Goal: Information Seeking & Learning: Learn about a topic

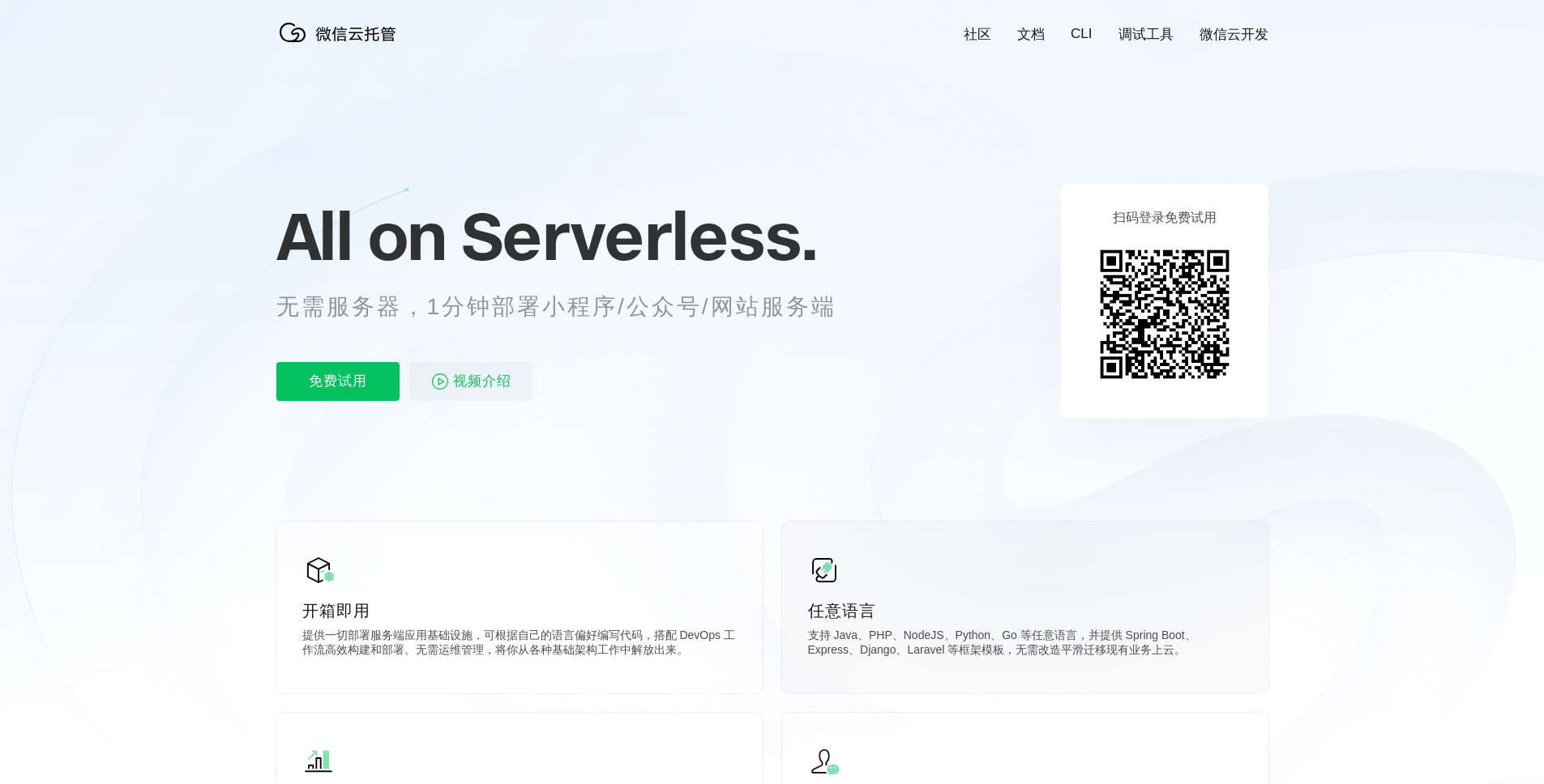
scroll to position [37, 0]
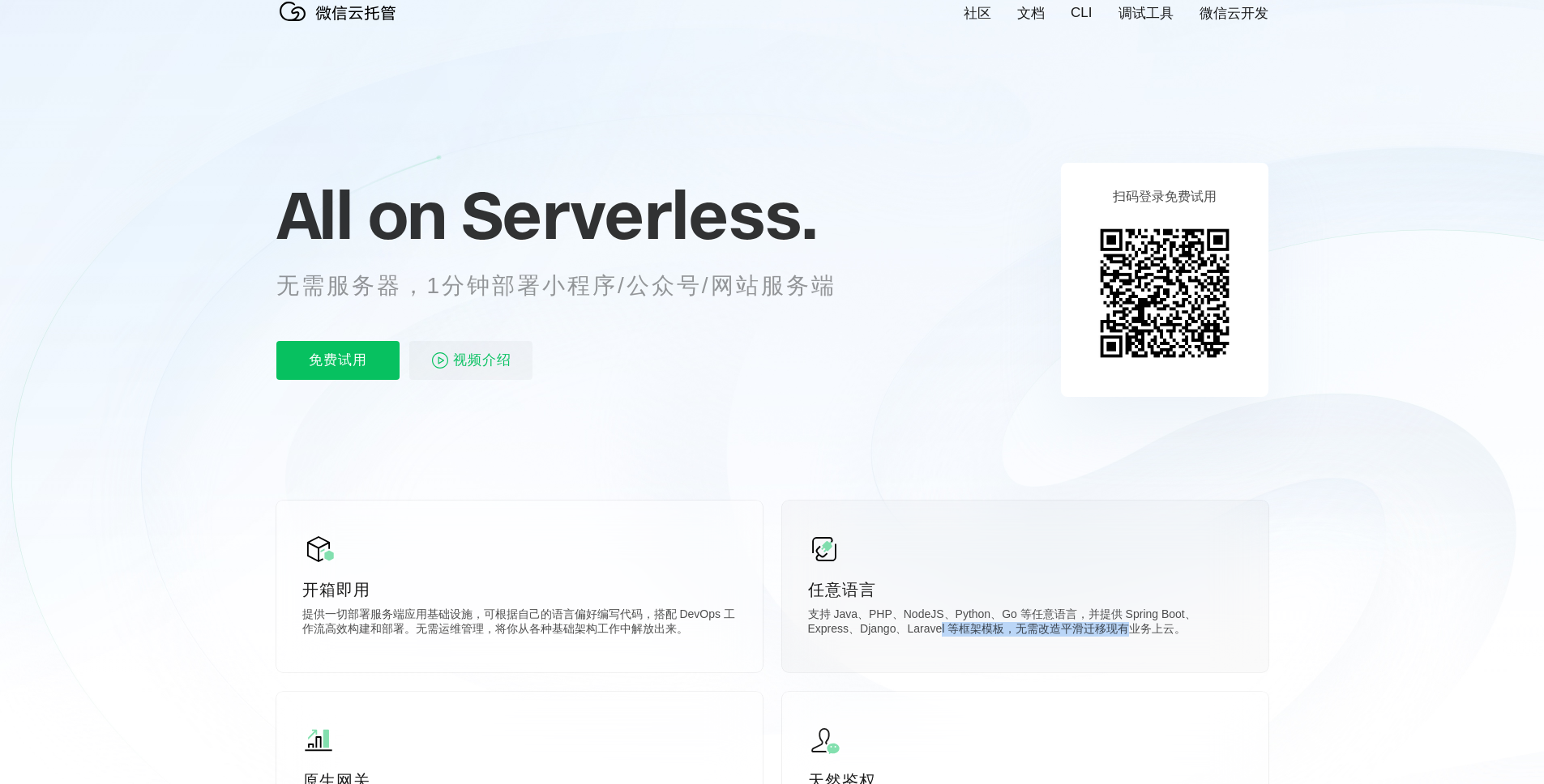
drag, startPoint x: 943, startPoint y: 624, endPoint x: 1166, endPoint y: 632, distance: 223.1
click at [1165, 632] on p "支持 Java、PHP、NodeJS、Python、Go 等任意语言，并提供 Spring Boot、Express、Django、Laravel 等框架模板…" at bounding box center [1025, 624] width 434 height 32
click at [1167, 632] on p "支持 Java、PHP、NodeJS、Python、Go 等任意语言，并提供 Spring Boot、Express、Django、Laravel 等框架模板…" at bounding box center [1025, 624] width 434 height 32
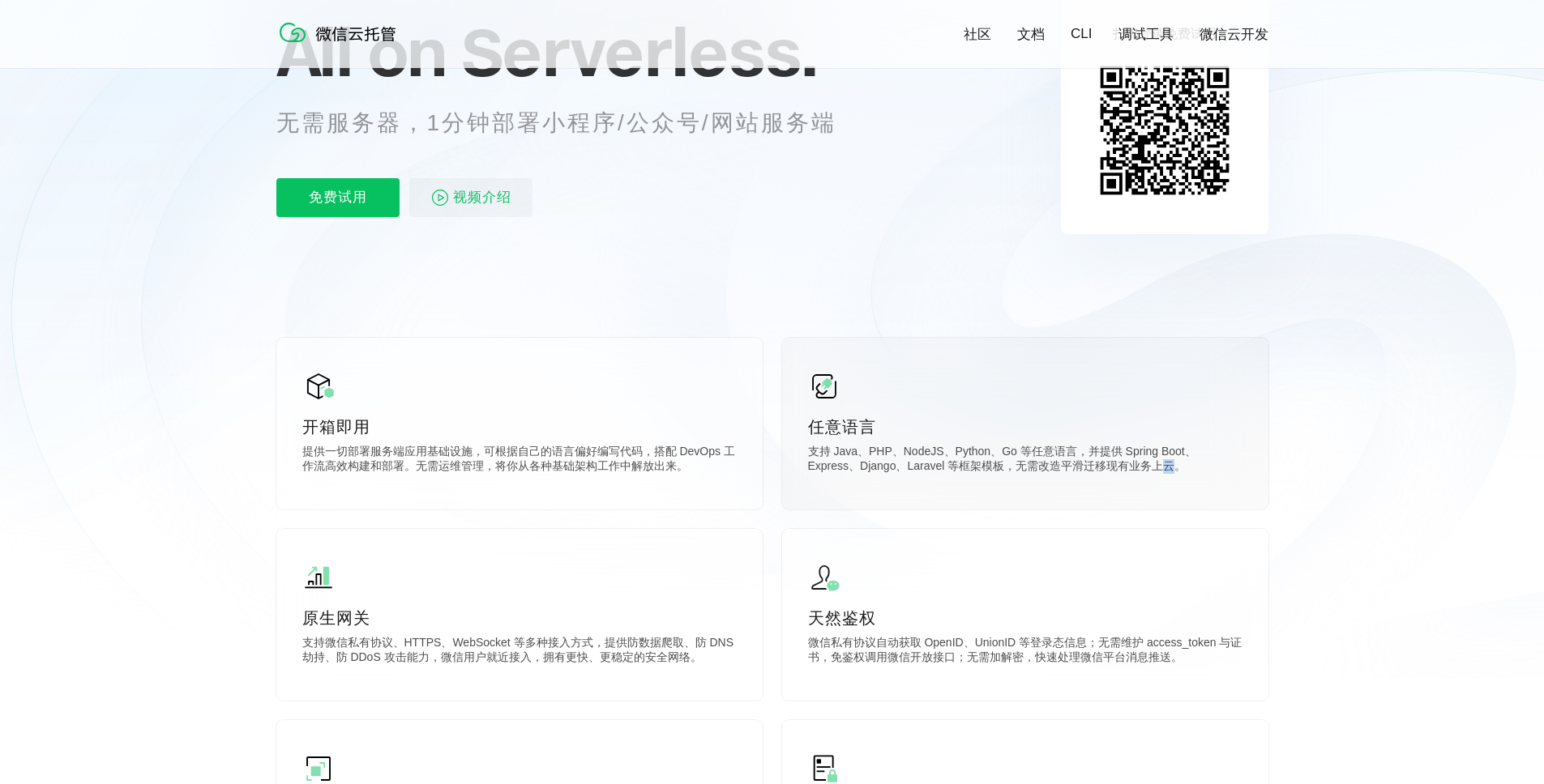
scroll to position [0, 0]
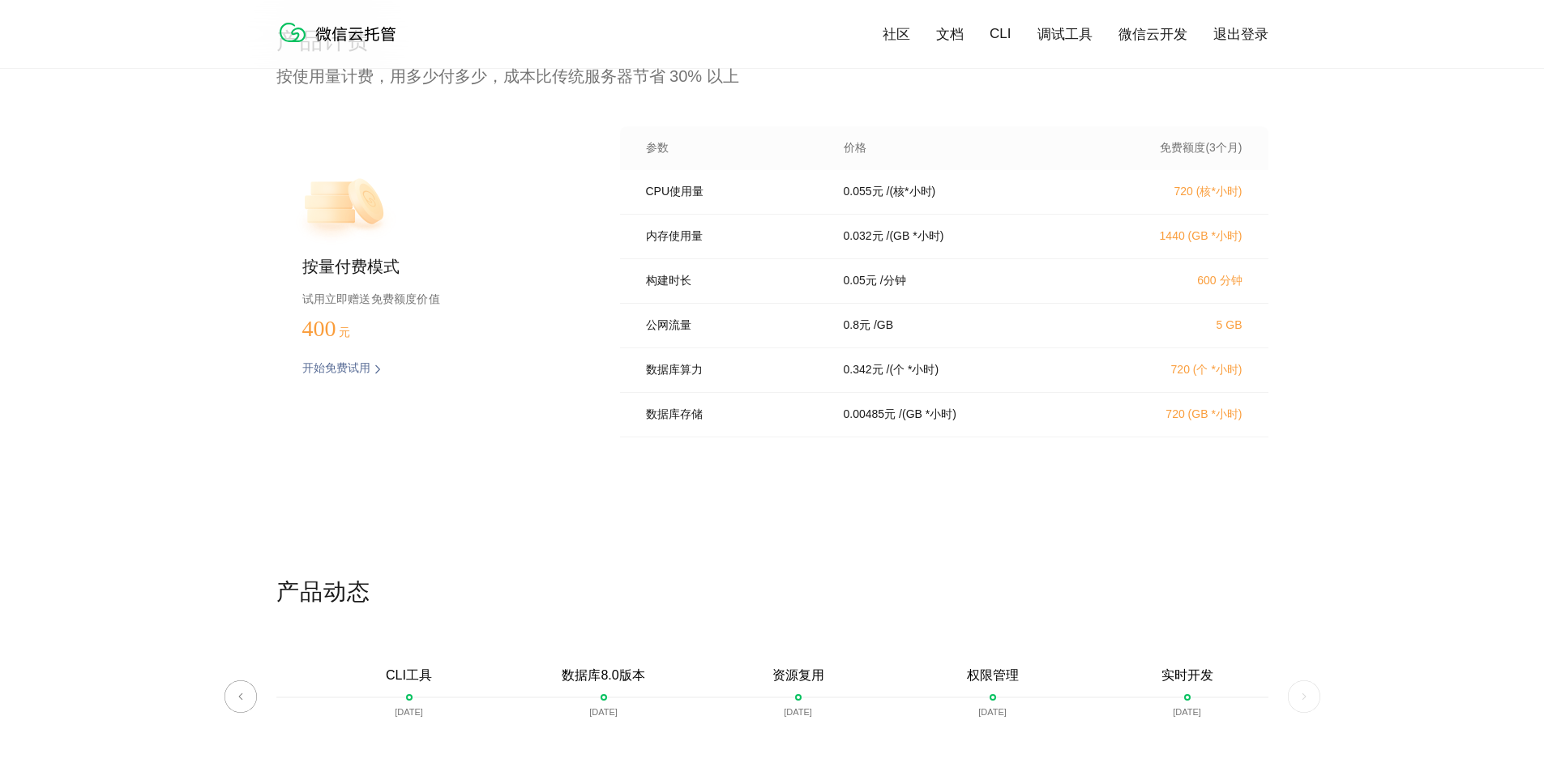
scroll to position [3185, 0]
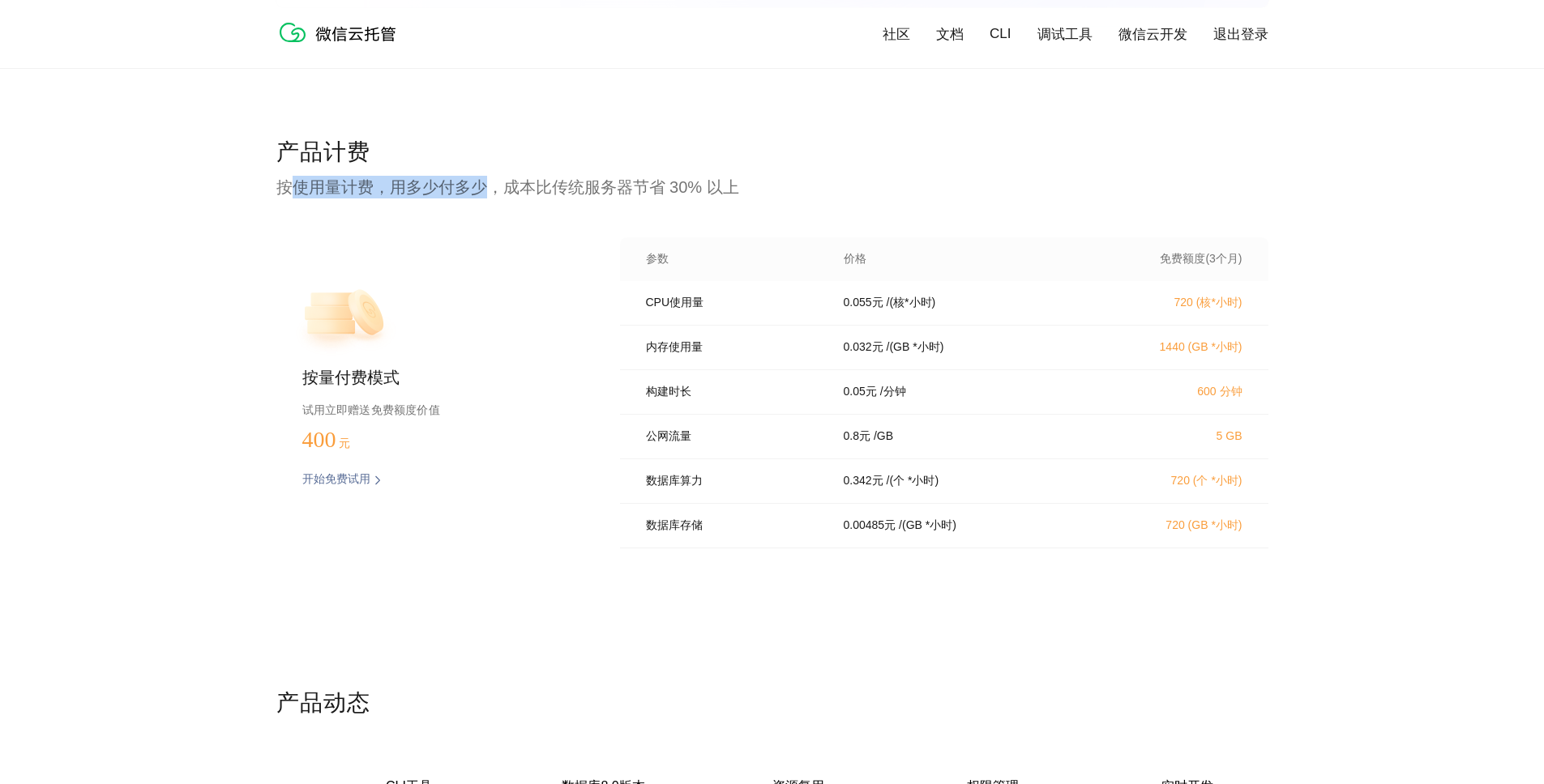
drag, startPoint x: 300, startPoint y: 188, endPoint x: 490, endPoint y: 180, distance: 190.2
click at [490, 180] on p "按使用量计费，用多少付多少，成本比传统服务器节省 30% 以上" at bounding box center [772, 187] width 992 height 22
drag, startPoint x: 890, startPoint y: 455, endPoint x: 776, endPoint y: 435, distance: 115.7
click at [792, 437] on div "公网流量 0.8 元 / GB 5 GB" at bounding box center [945, 437] width 649 height 45
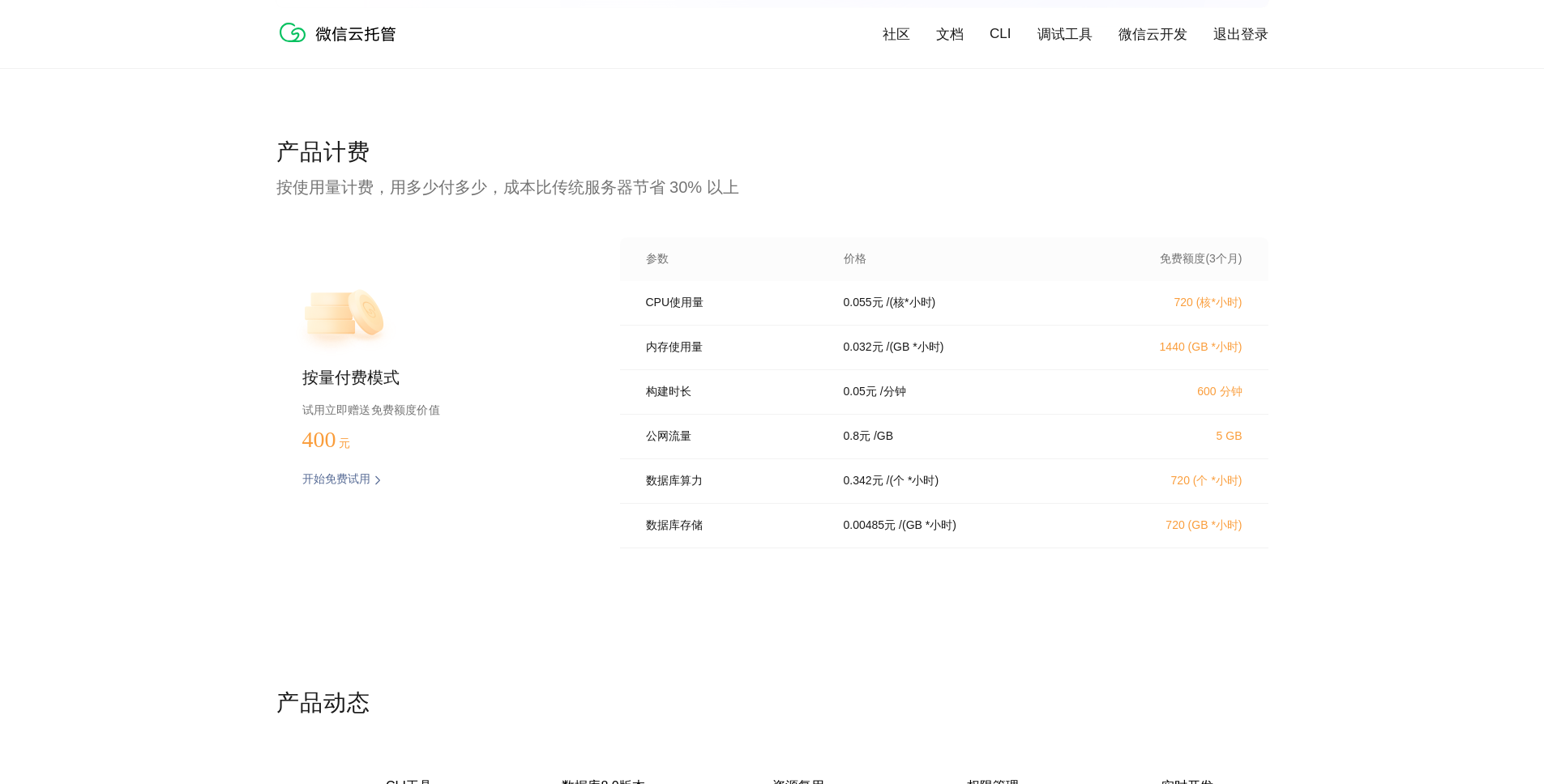
click at [882, 434] on div "公网流量 0.8 元 / GB 5 GB" at bounding box center [945, 437] width 649 height 45
drag, startPoint x: 884, startPoint y: 313, endPoint x: 919, endPoint y: 313, distance: 35.0
click at [919, 313] on div "CPU使用量 0.055 元 / (核*小时) 720 (核*小时)" at bounding box center [945, 303] width 649 height 45
click at [993, 310] on div "0.055 元 / (核*小时)" at bounding box center [959, 303] width 272 height 15
drag, startPoint x: 805, startPoint y: 297, endPoint x: 752, endPoint y: 293, distance: 53.2
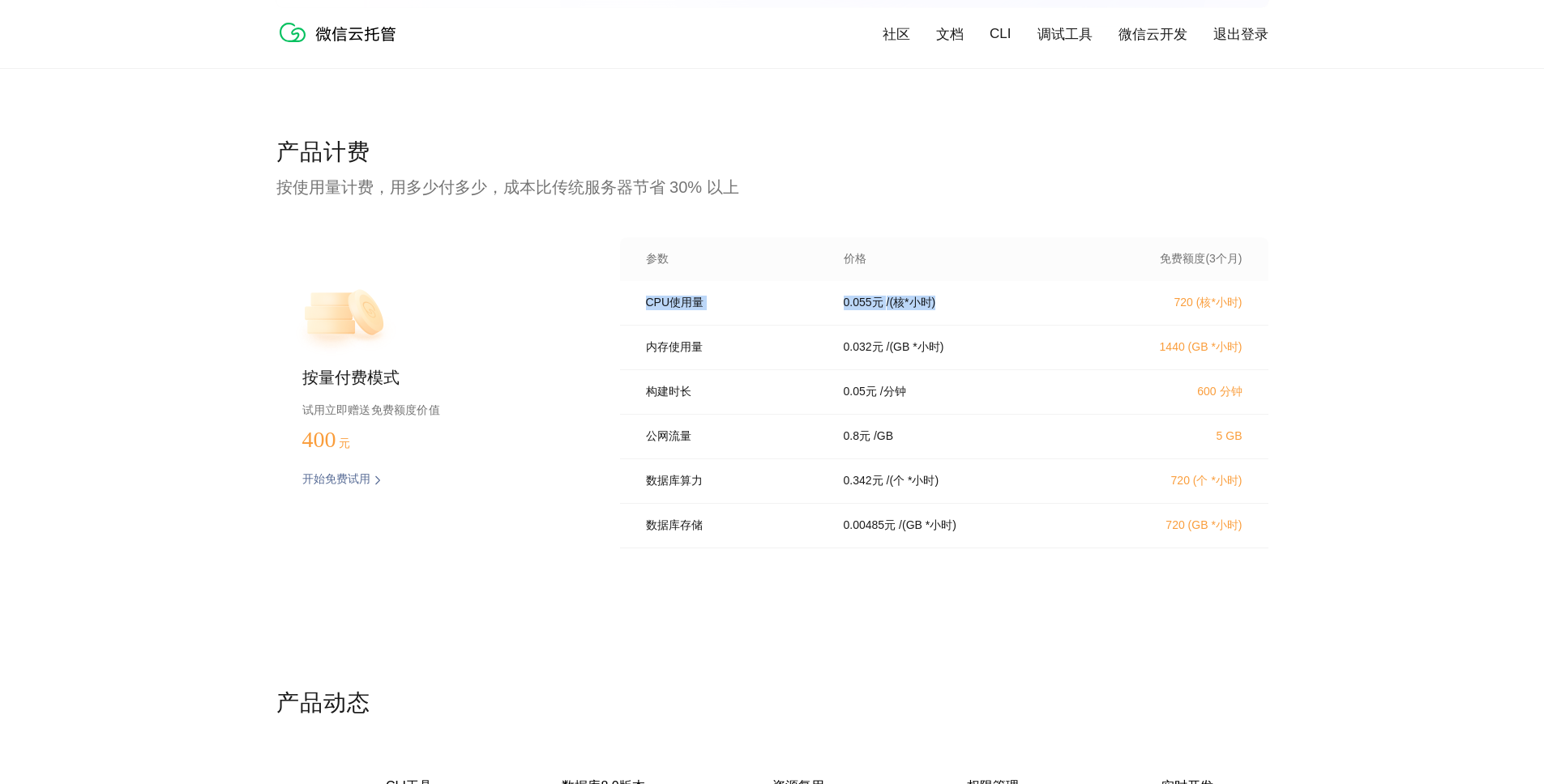
click at [752, 293] on div "CPU使用量 0.055 元 / (核*小时) 720 (核*小时)" at bounding box center [945, 303] width 649 height 45
drag, startPoint x: 730, startPoint y: 293, endPoint x: 626, endPoint y: 299, distance: 104.2
click at [626, 298] on div "CPU使用量 0.055 元 / (核*小时) 720 (核*小时)" at bounding box center [945, 303] width 649 height 45
click at [618, 304] on div "按量付费模式 试用立即赠送免费额度价值 400 元 开始免费试用 预估费用 参数 价格 免费额度(3个月) CPU使用量 0.055 元 / (核*小时) 7…" at bounding box center [772, 398] width 992 height 321
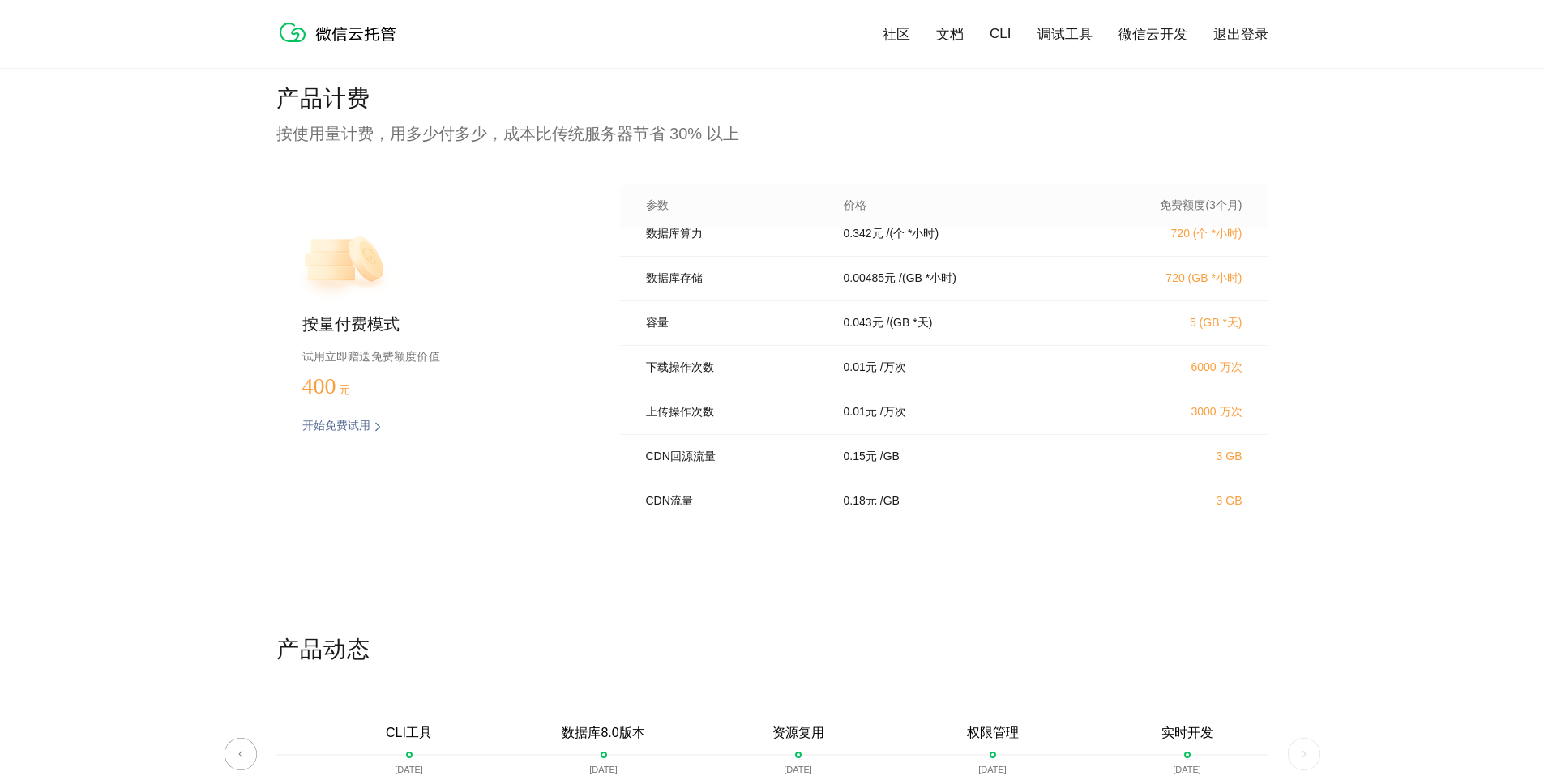
scroll to position [231, 0]
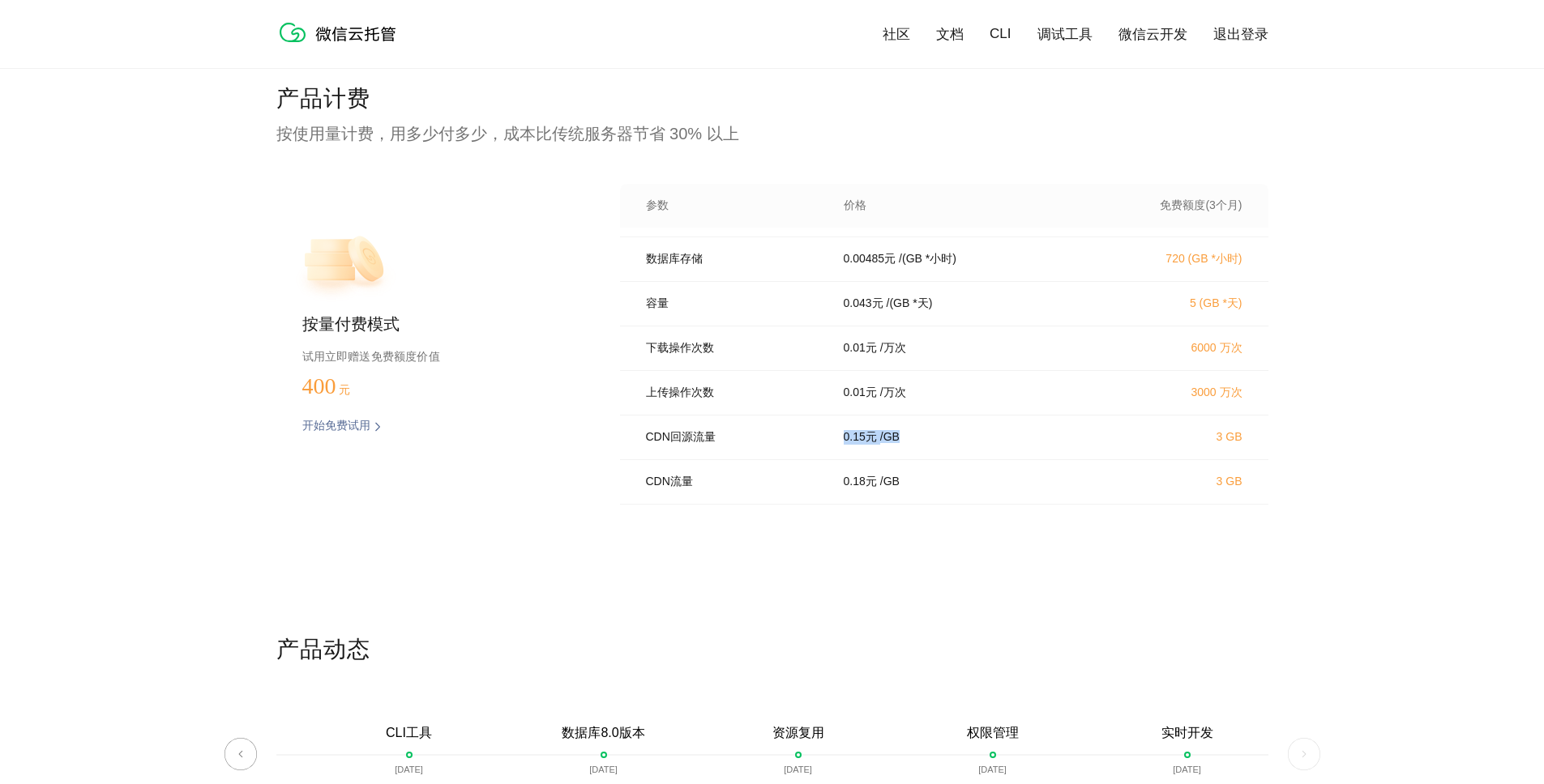
drag, startPoint x: 834, startPoint y: 436, endPoint x: 973, endPoint y: 441, distance: 139.1
click at [973, 441] on div "0.15 元 / GB" at bounding box center [959, 438] width 272 height 15
click at [966, 456] on div "CDN回源流量 0.15 元 / GB 3 GB" at bounding box center [945, 438] width 649 height 45
drag, startPoint x: 902, startPoint y: 493, endPoint x: 800, endPoint y: 489, distance: 102.1
click at [800, 489] on div "CDN流量 0.18 元 / GB 3 GB" at bounding box center [945, 483] width 649 height 45
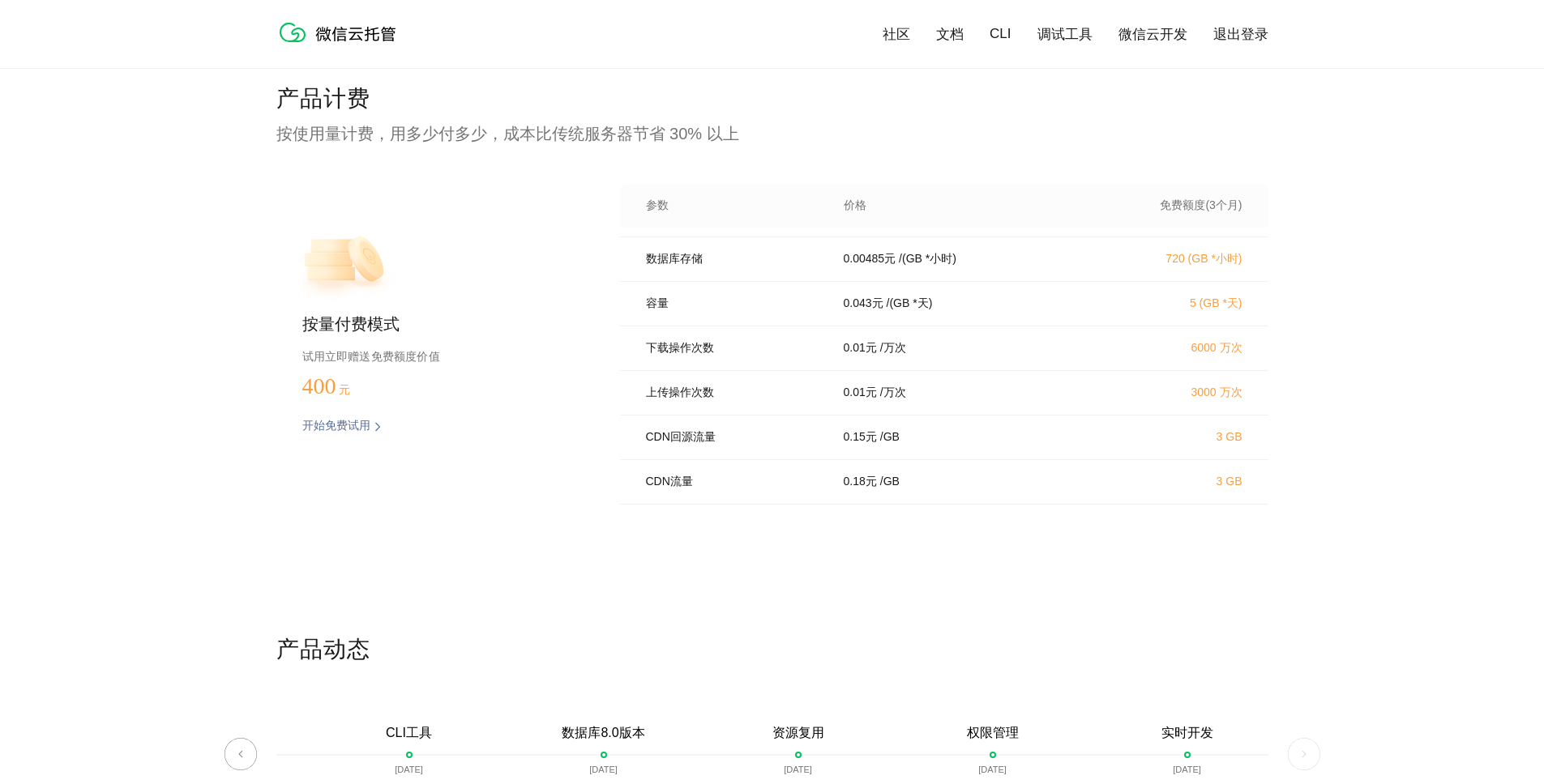
click at [804, 451] on div "CDN回源流量 0.15 元 / GB 3 GB" at bounding box center [945, 438] width 649 height 45
drag, startPoint x: 903, startPoint y: 442, endPoint x: 1005, endPoint y: 442, distance: 102.0
click at [1005, 442] on div "0.15 元 / GB" at bounding box center [959, 438] width 272 height 15
click at [884, 490] on p "/ GB" at bounding box center [890, 482] width 19 height 15
drag, startPoint x: 876, startPoint y: 493, endPoint x: 836, endPoint y: 480, distance: 42.1
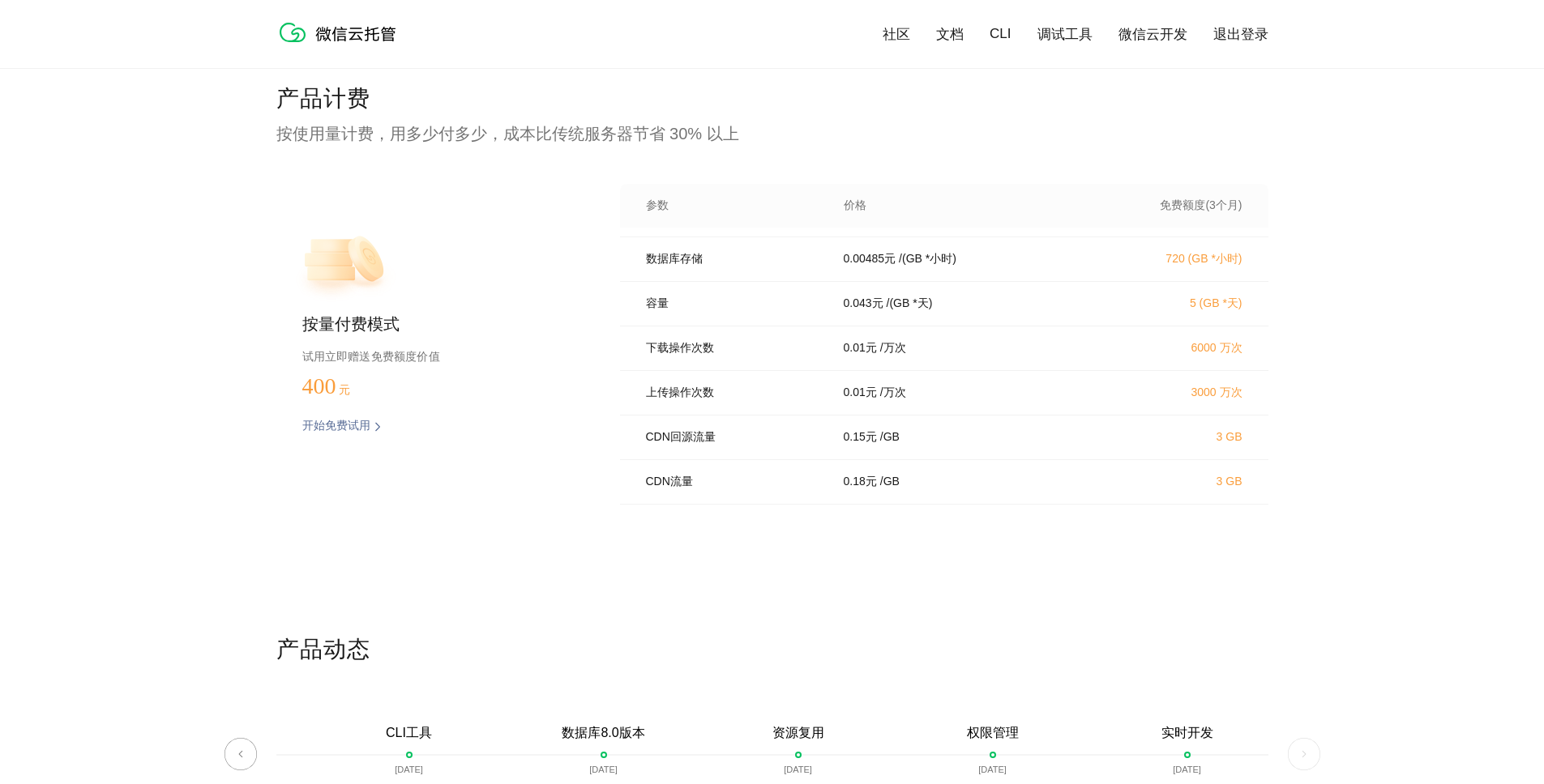
click at [836, 480] on div "CDN流量 0.18 元 / GB 3 GB" at bounding box center [945, 483] width 649 height 45
click at [826, 446] on div "CDN回源流量 0.15 元 / GB 3 GB" at bounding box center [945, 438] width 649 height 45
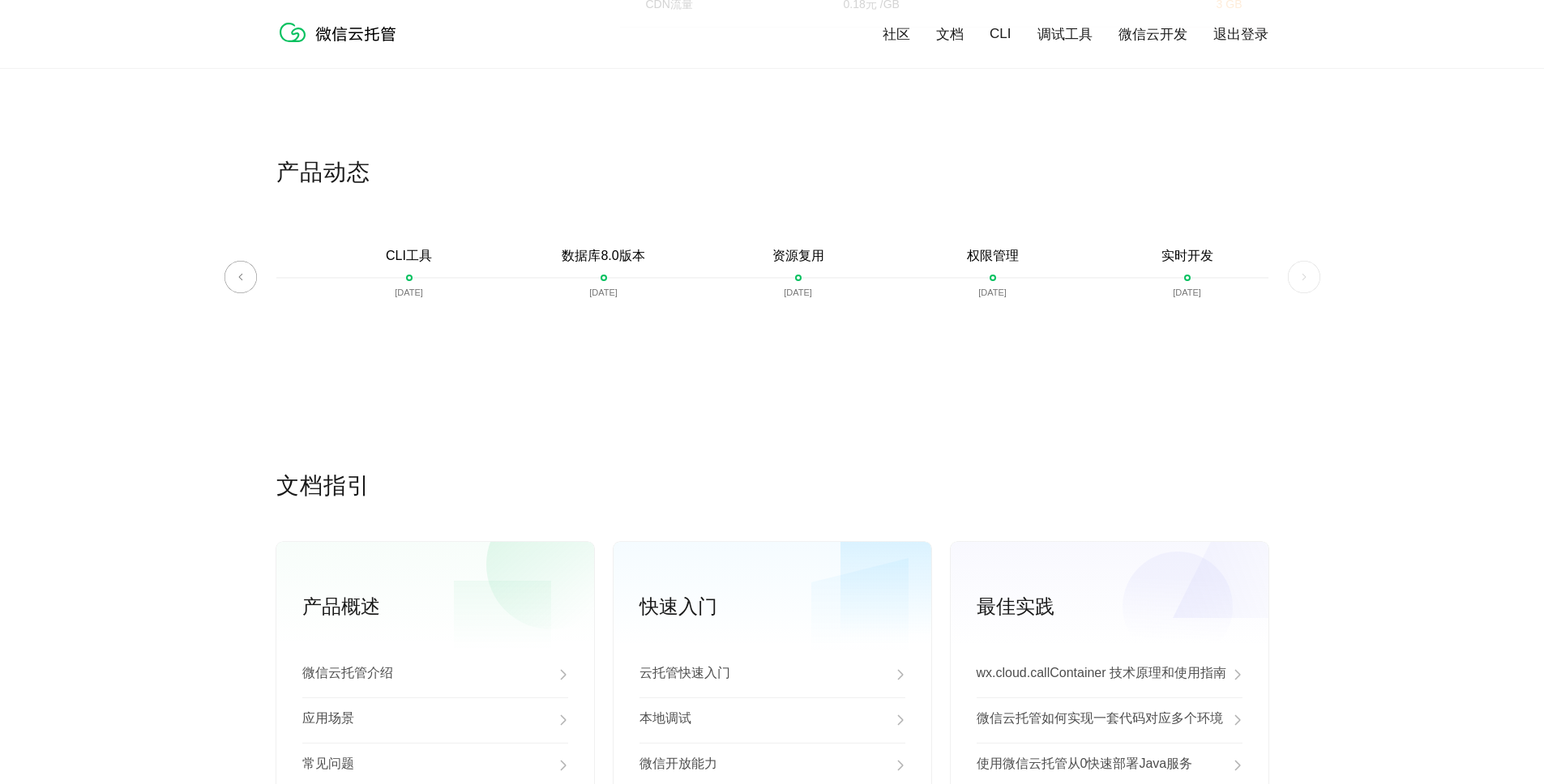
scroll to position [3246, 0]
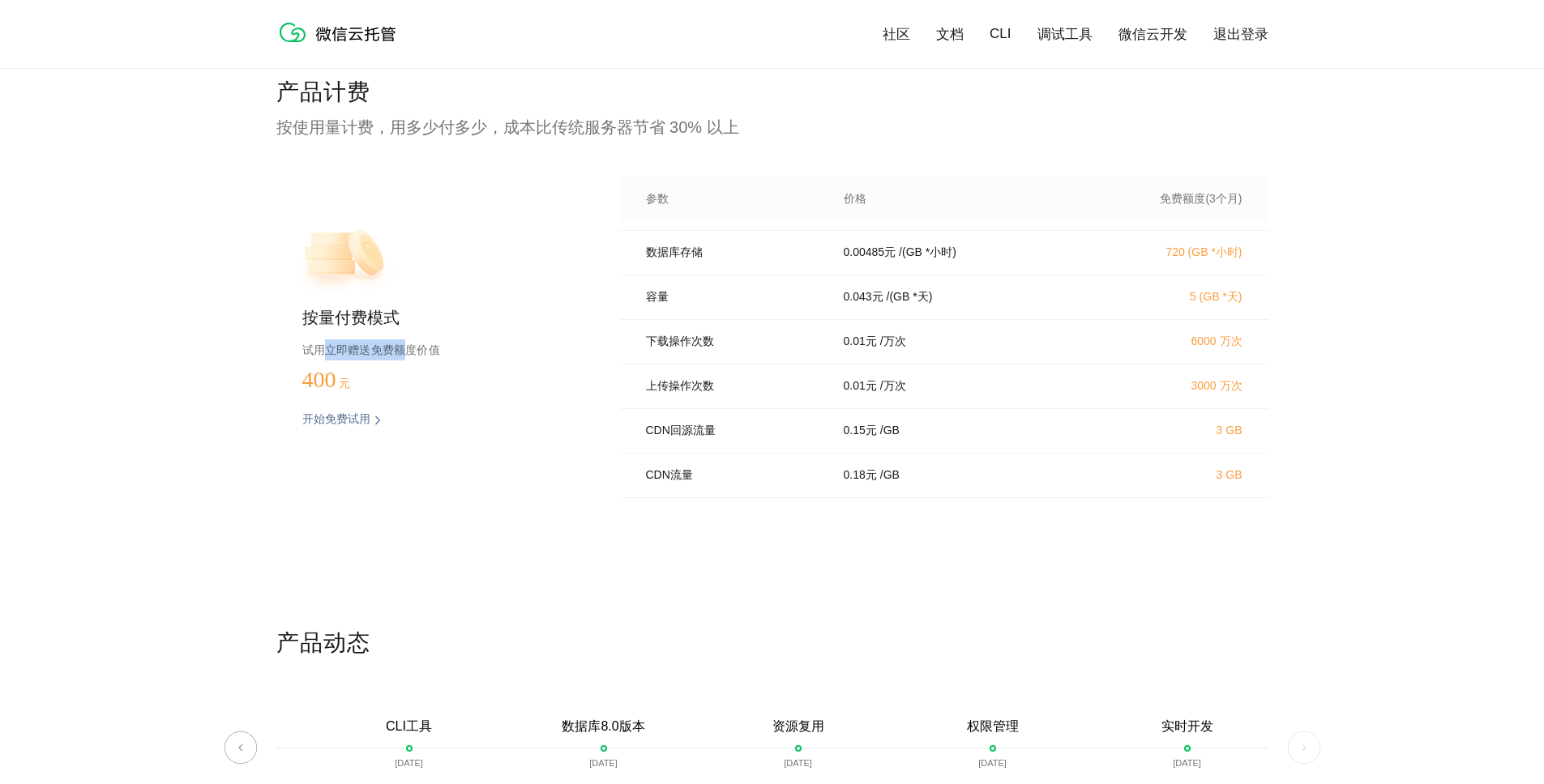
drag, startPoint x: 323, startPoint y: 355, endPoint x: 411, endPoint y: 360, distance: 88.1
click at [411, 360] on p "试用立即赠送免费额度价值" at bounding box center [436, 349] width 266 height 21
click at [321, 377] on p "400 元" at bounding box center [343, 380] width 81 height 26
drag, startPoint x: 289, startPoint y: 379, endPoint x: 368, endPoint y: 380, distance: 79.0
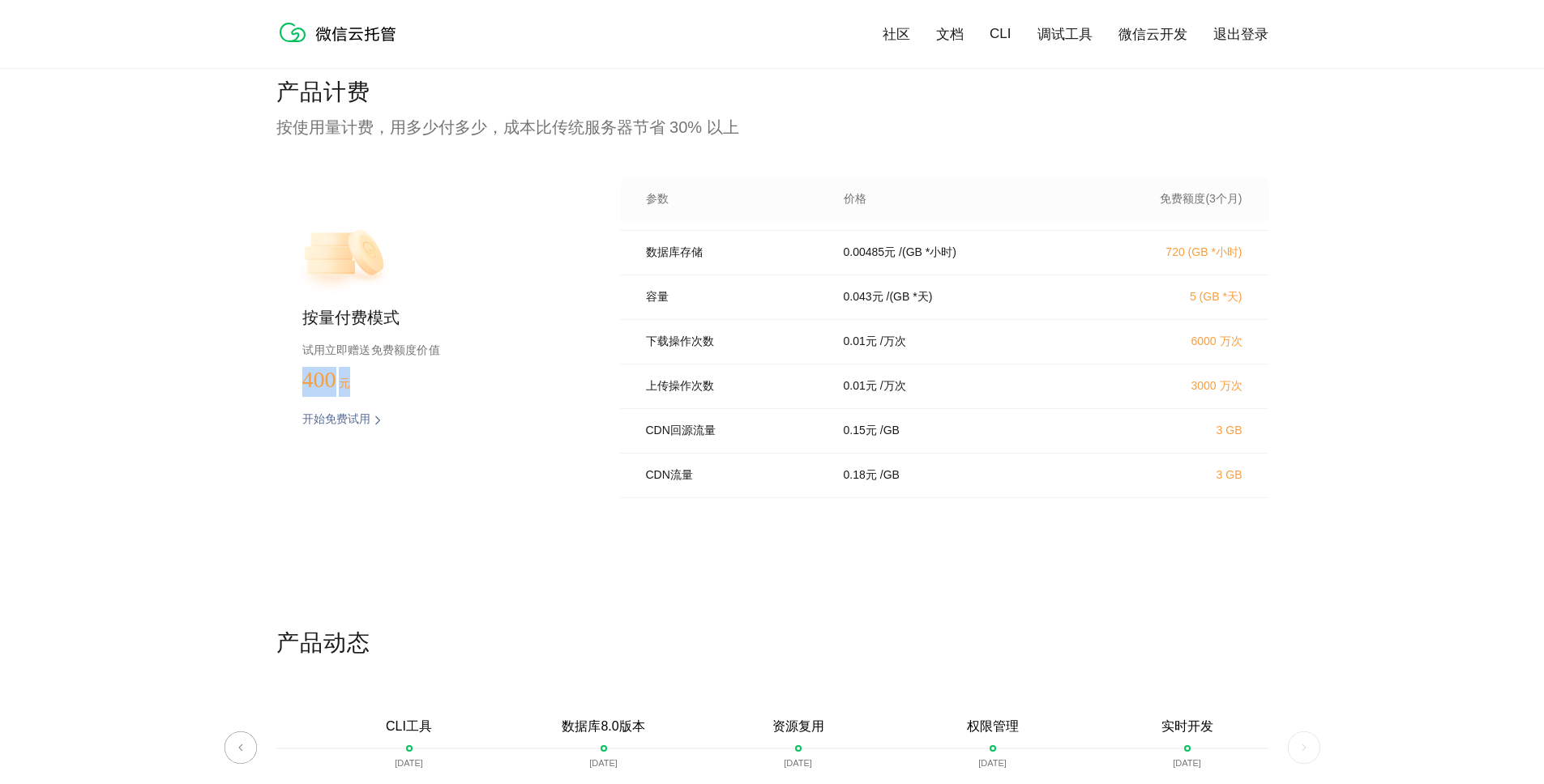
click at [368, 380] on div "按量付费模式 试用立即赠送免费额度价值 400 元 开始免费试用 预估费用" at bounding box center [422, 338] width 292 height 321
click at [371, 380] on p "400 元" at bounding box center [343, 380] width 81 height 26
drag, startPoint x: 354, startPoint y: 381, endPoint x: 304, endPoint y: 372, distance: 50.8
click at [304, 372] on p "400 元" at bounding box center [343, 380] width 81 height 26
click at [311, 372] on p "400 元" at bounding box center [343, 380] width 81 height 26
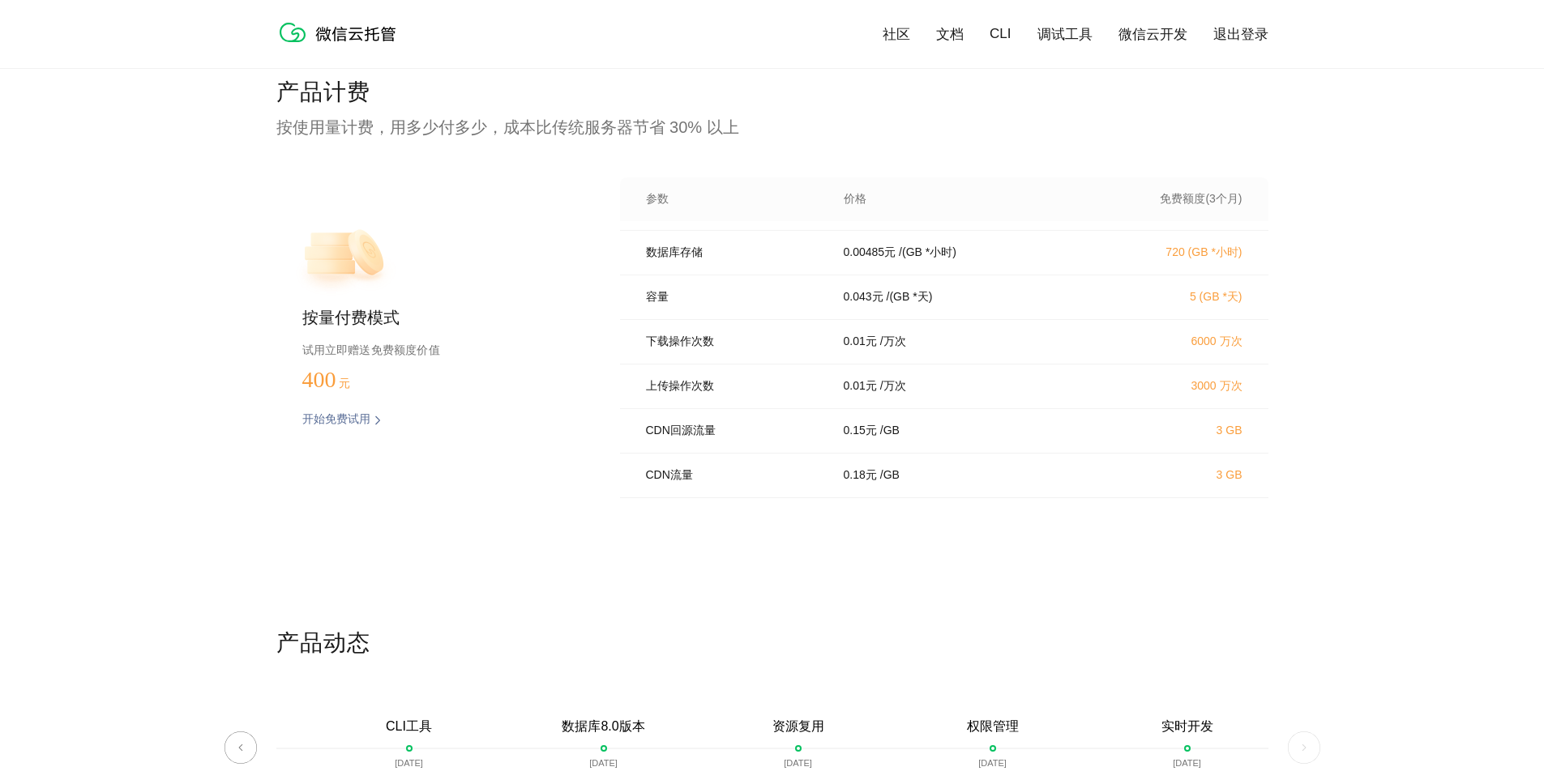
click at [324, 422] on p "开始免费试用" at bounding box center [337, 420] width 68 height 16
click at [1161, 38] on link "微信云开发" at bounding box center [1152, 34] width 69 height 18
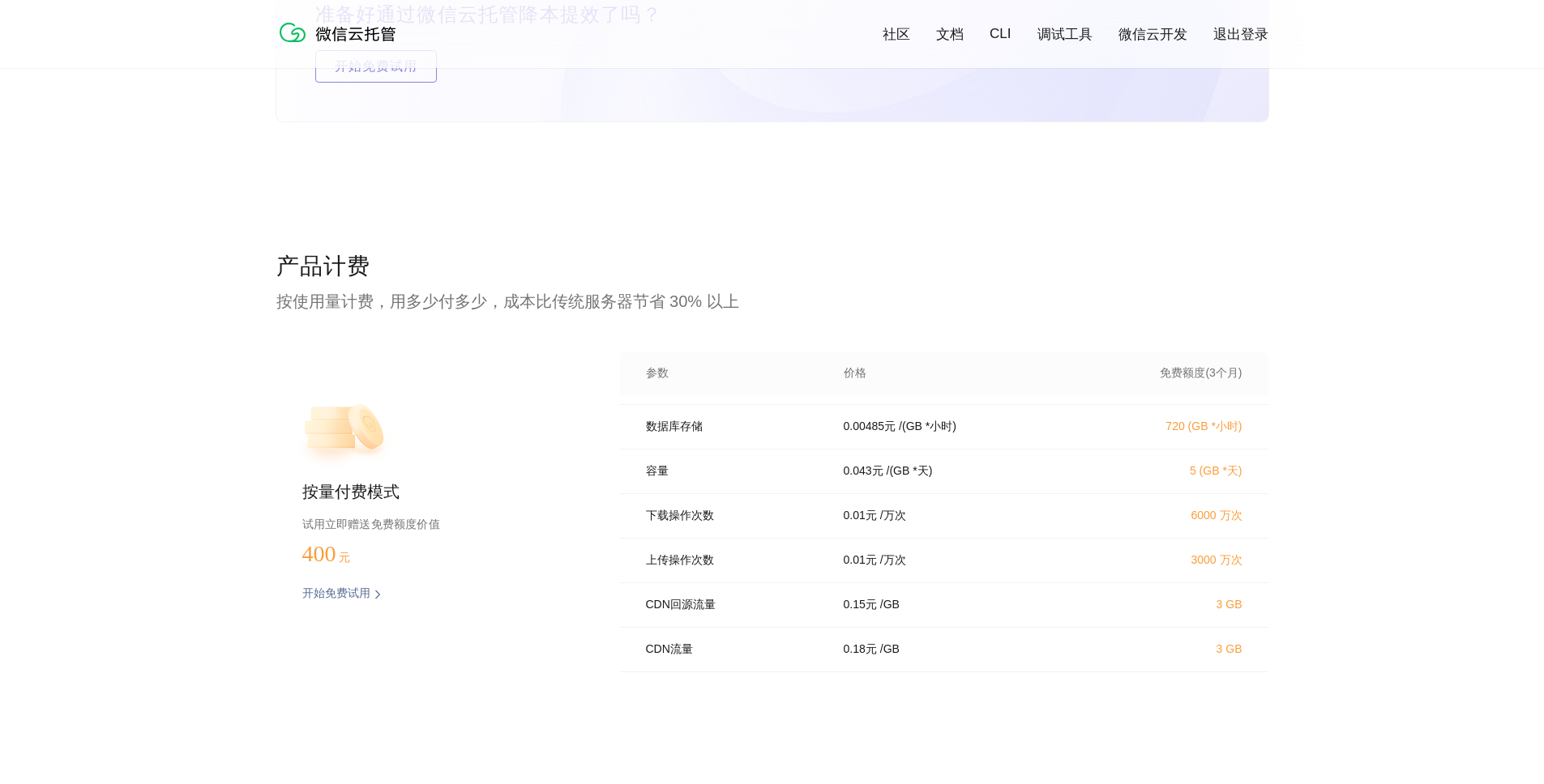
scroll to position [3056, 0]
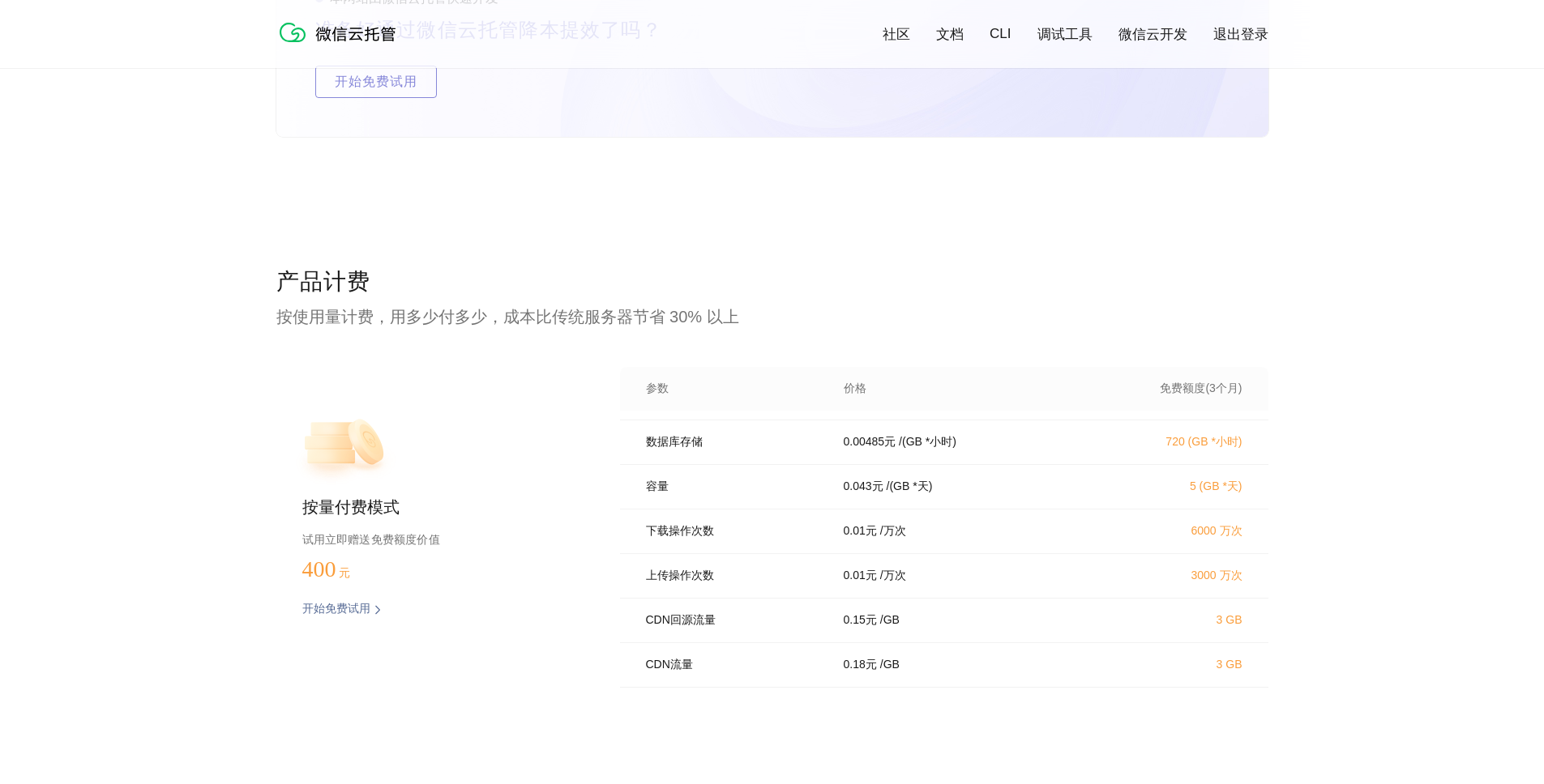
click at [950, 41] on link "文档" at bounding box center [950, 34] width 27 height 18
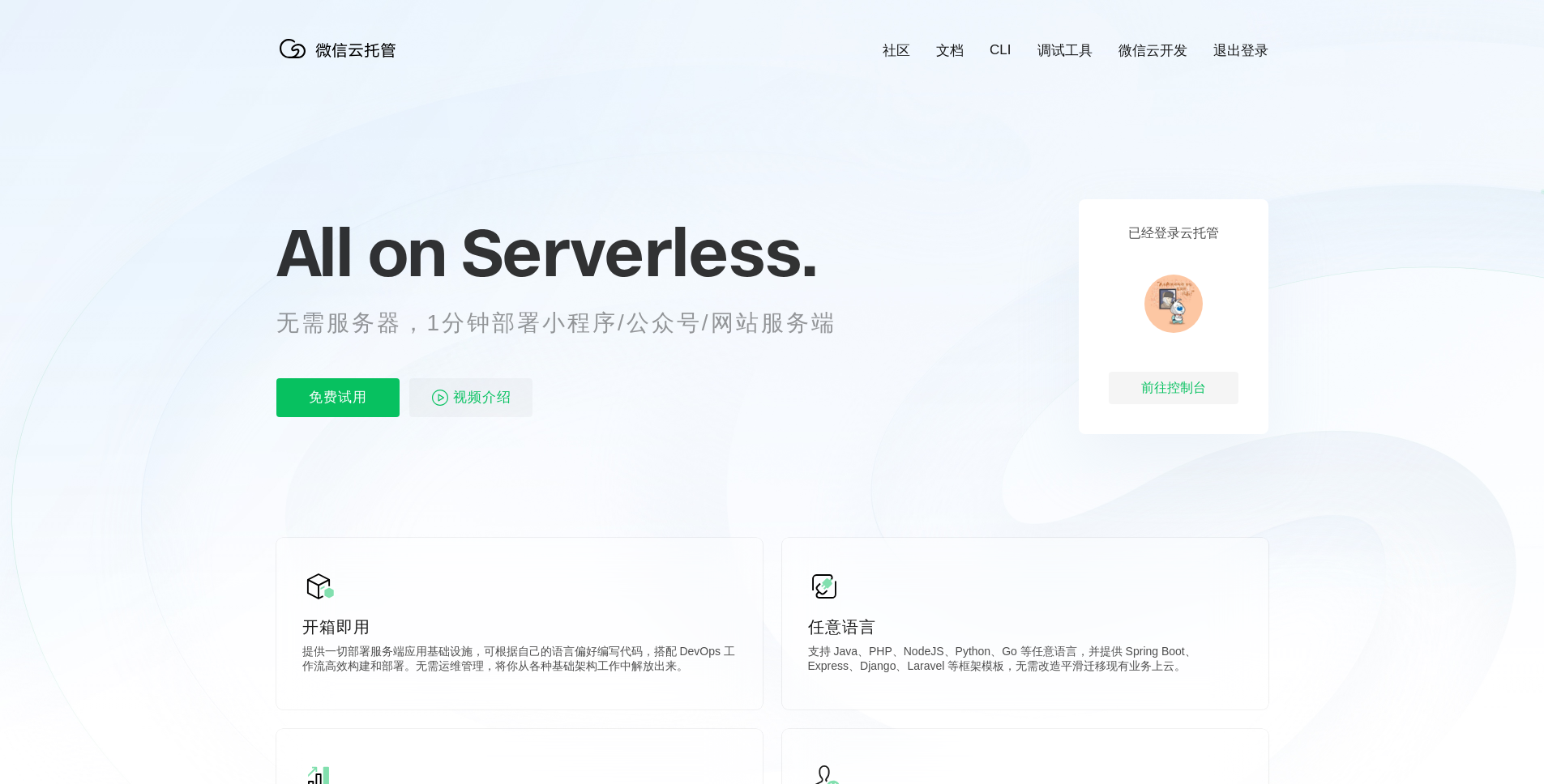
scroll to position [0, 2882]
click at [1147, 395] on div "前往控制台" at bounding box center [1173, 387] width 130 height 32
